Goal: Find specific page/section: Find specific page/section

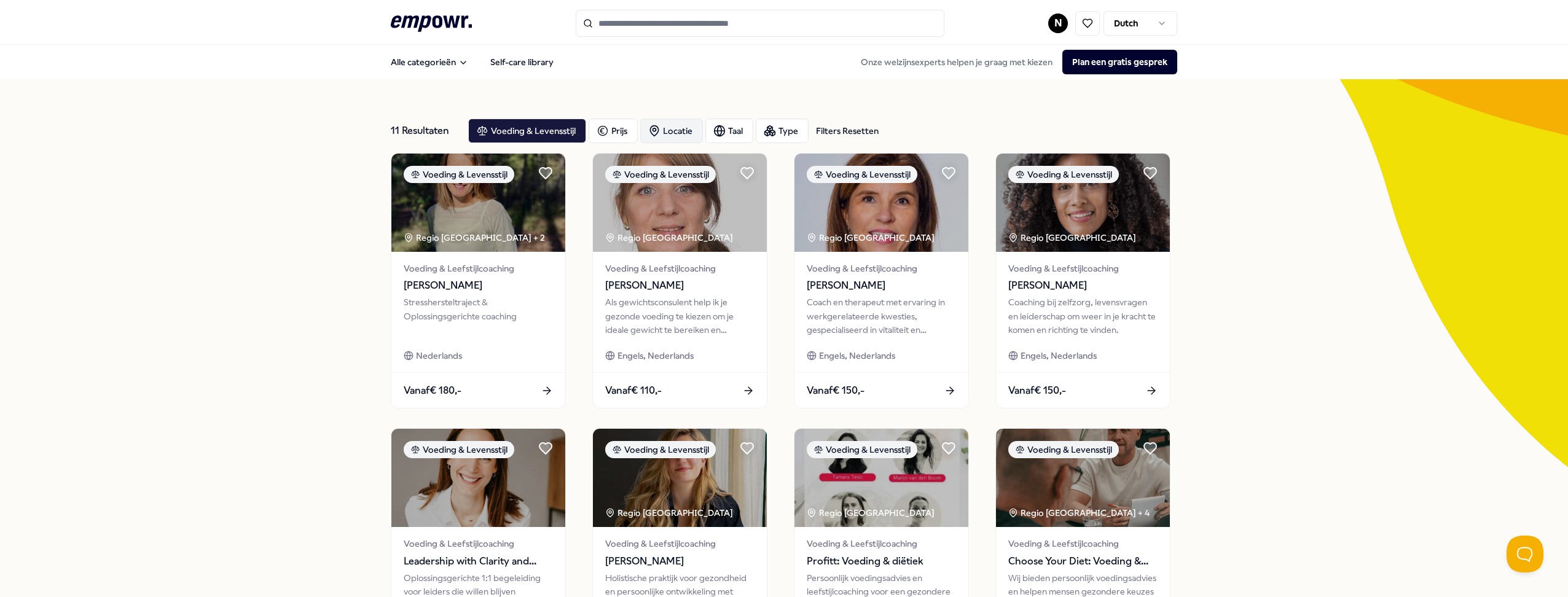
click at [683, 131] on div "Locatie" at bounding box center [672, 131] width 63 height 25
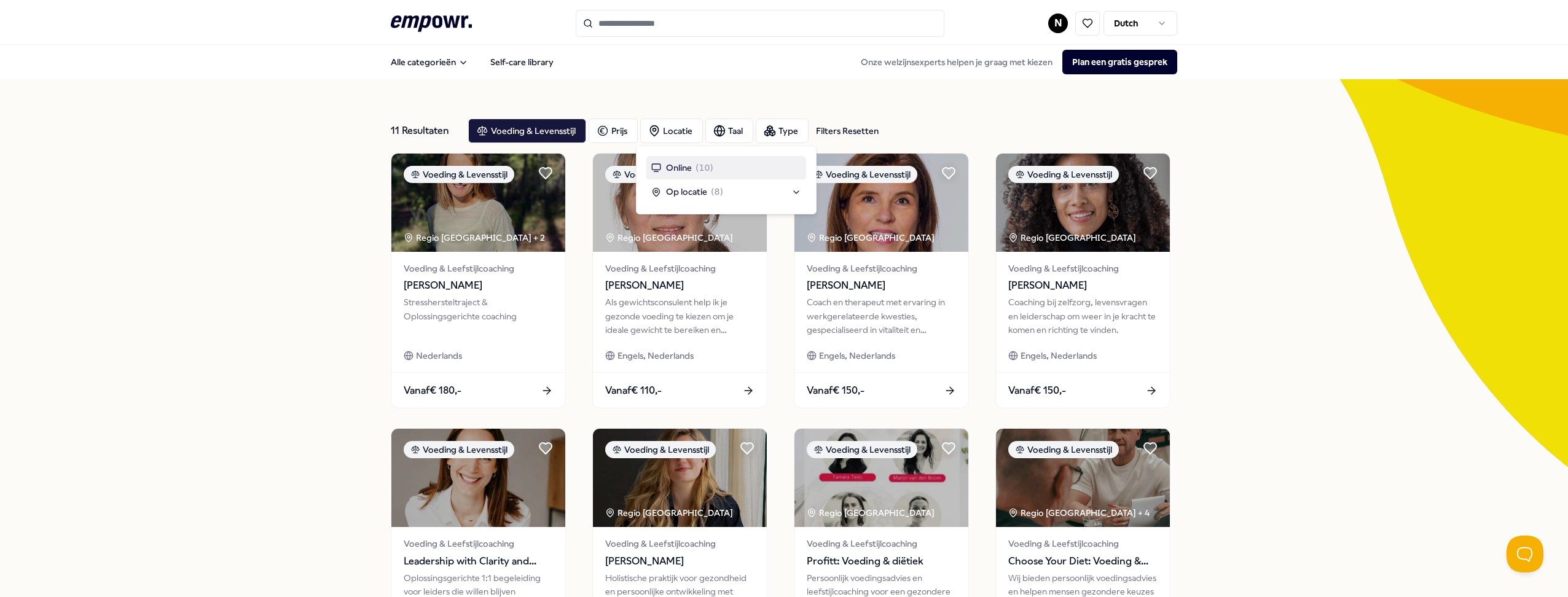
click at [688, 168] on span "Online" at bounding box center [678, 167] width 26 height 14
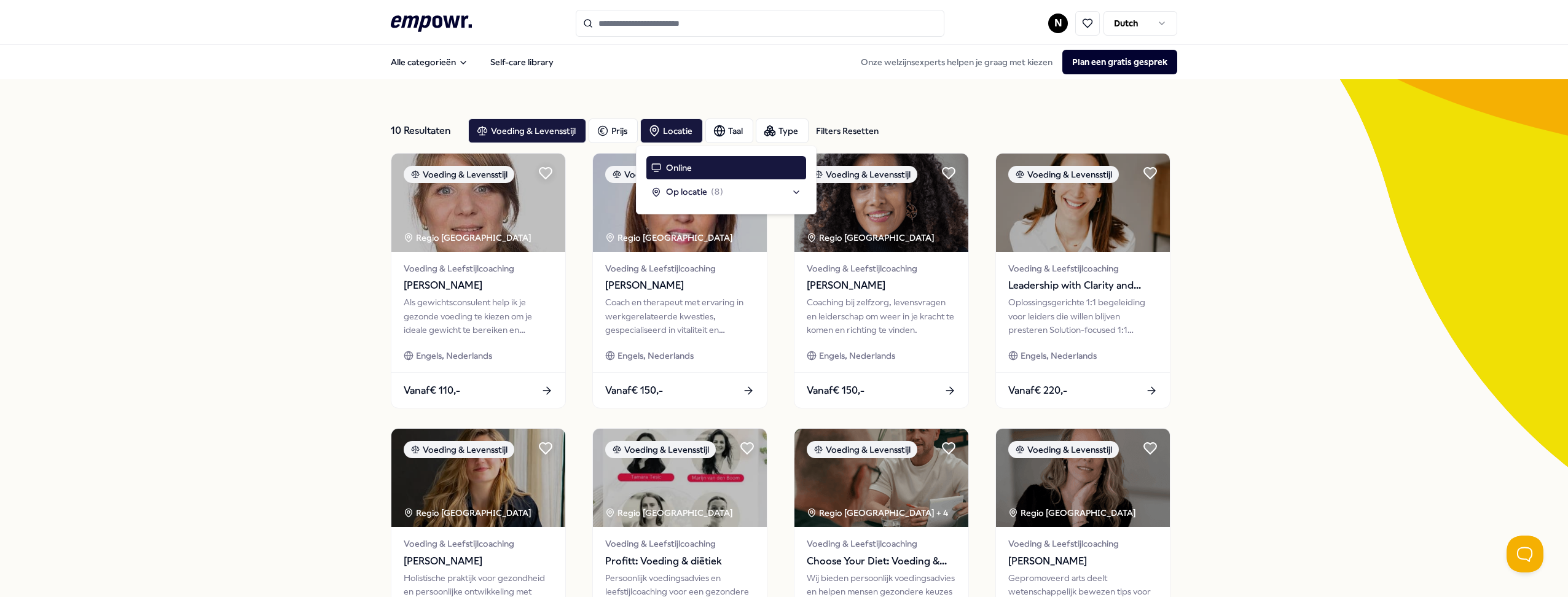
click at [306, 237] on div "10 Resultaten Filters Resetten Voeding & Levensstijl Prijs Locatie Taal Type Fi…" at bounding box center [784, 558] width 1568 height 958
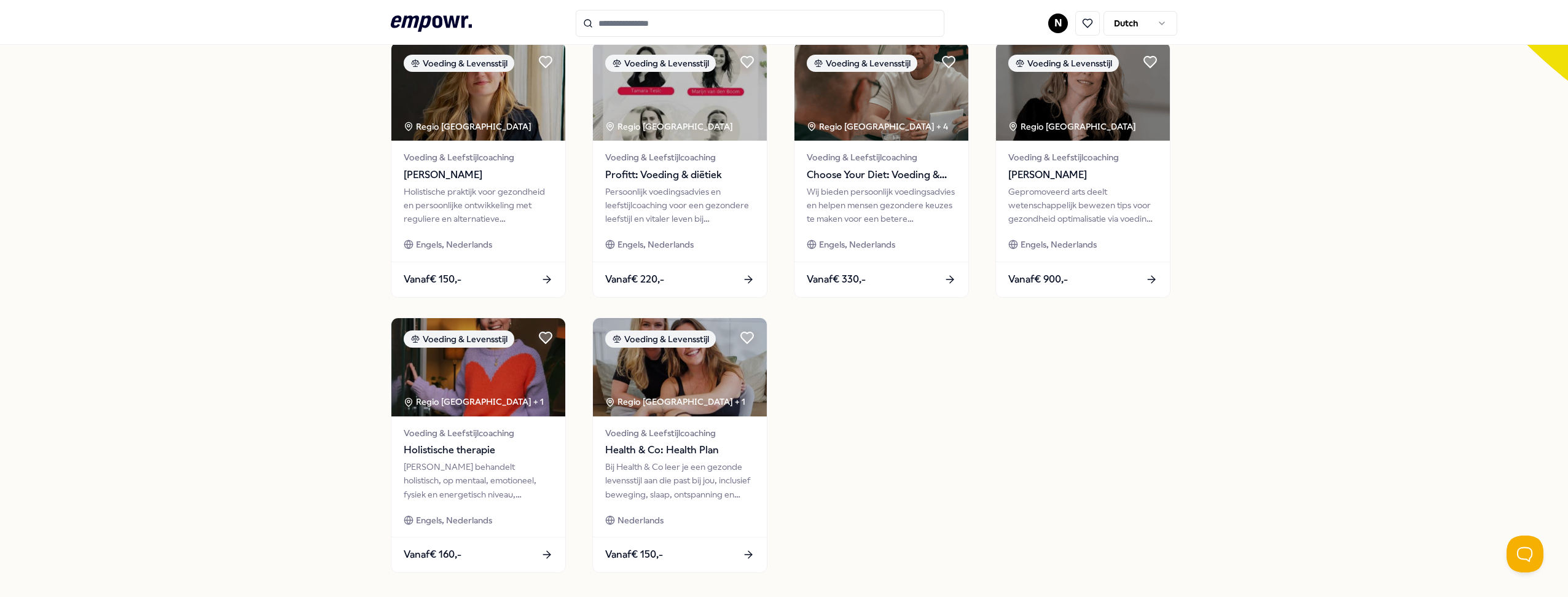
scroll to position [430, 0]
